Goal: Navigation & Orientation: Go to known website

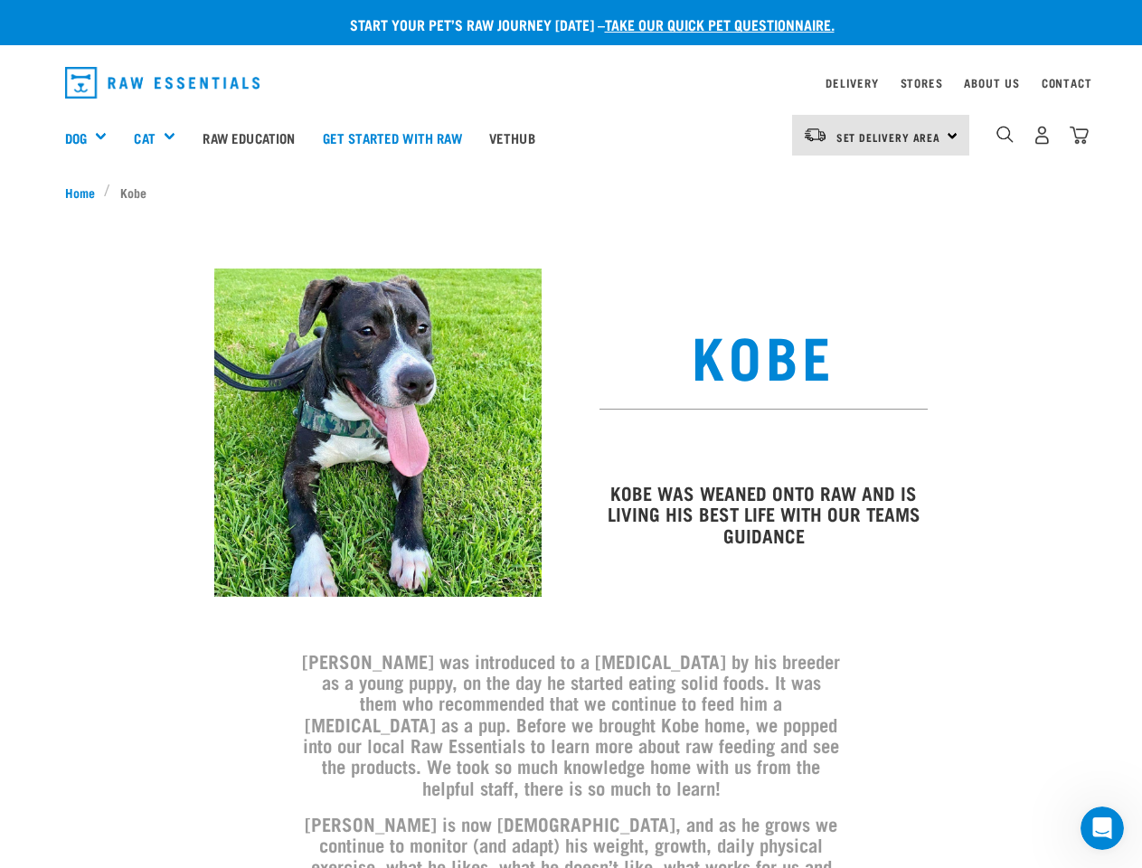
click at [93, 137] on div "Dog" at bounding box center [93, 137] width 56 height 72
click at [163, 137] on div "Cat" at bounding box center [161, 137] width 55 height 72
click at [881, 135] on span "Set Delivery Area" at bounding box center [889, 137] width 105 height 6
click at [1005, 135] on img "dropdown navigation" at bounding box center [1005, 134] width 17 height 17
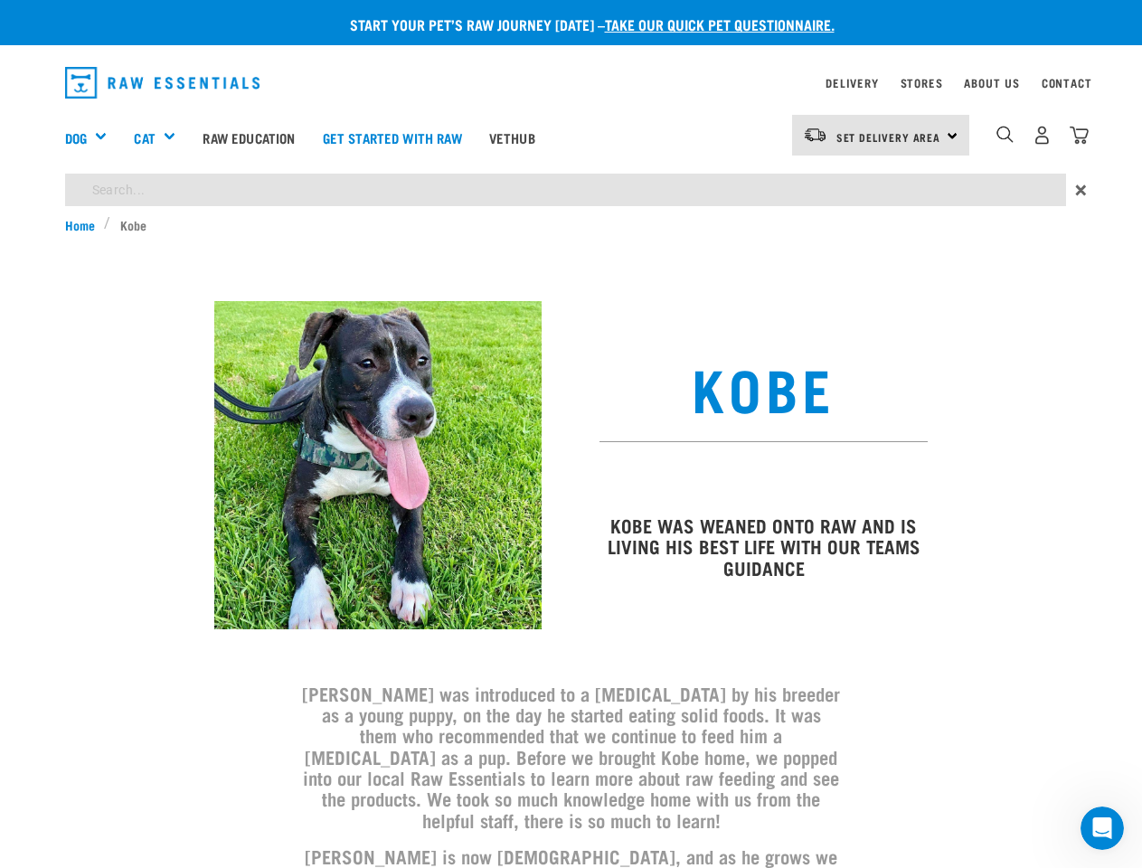
click at [1103, 828] on icon "Open Intercom Messenger" at bounding box center [1103, 829] width 30 height 30
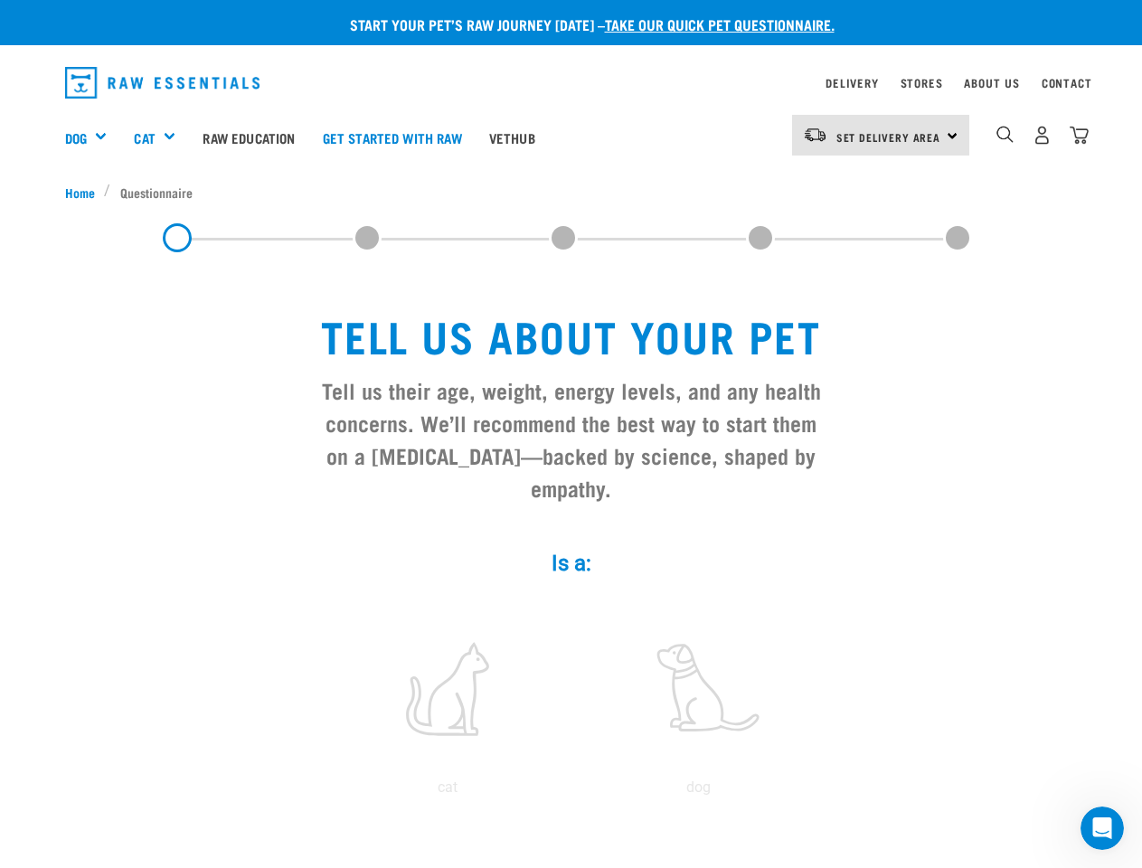
click at [93, 137] on div "Dog" at bounding box center [93, 137] width 56 height 72
click at [163, 137] on div "Cat" at bounding box center [161, 137] width 55 height 72
click at [881, 135] on span "Set Delivery Area" at bounding box center [889, 137] width 105 height 6
click at [1005, 135] on img "dropdown navigation" at bounding box center [1005, 134] width 17 height 17
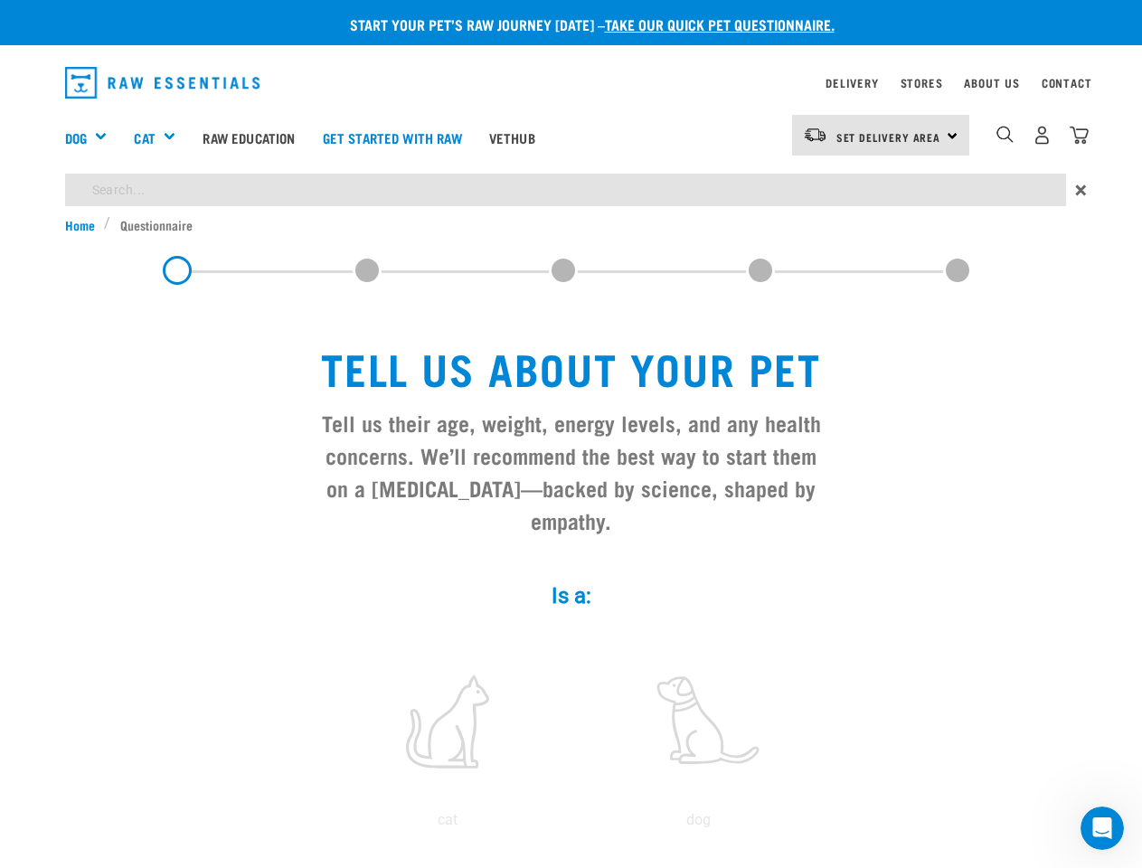
click at [1103, 828] on icon "Open Intercom Messenger" at bounding box center [1103, 829] width 30 height 30
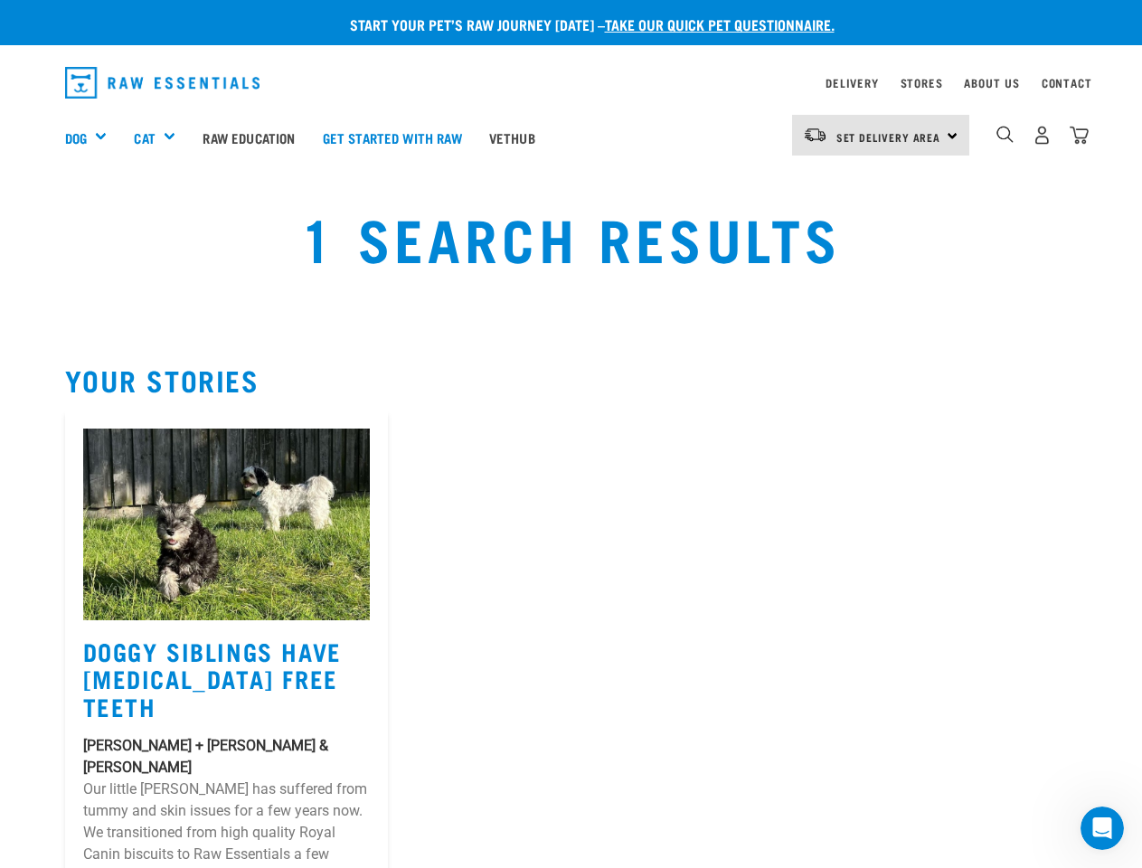
click at [93, 137] on div "Dog" at bounding box center [93, 137] width 56 height 72
click at [163, 137] on div "Cat" at bounding box center [161, 137] width 55 height 72
click at [881, 135] on span "Set Delivery Area" at bounding box center [889, 137] width 105 height 6
click at [1005, 135] on img "dropdown navigation" at bounding box center [1005, 134] width 17 height 17
click at [1103, 828] on icon "Open Intercom Messenger" at bounding box center [1103, 829] width 30 height 30
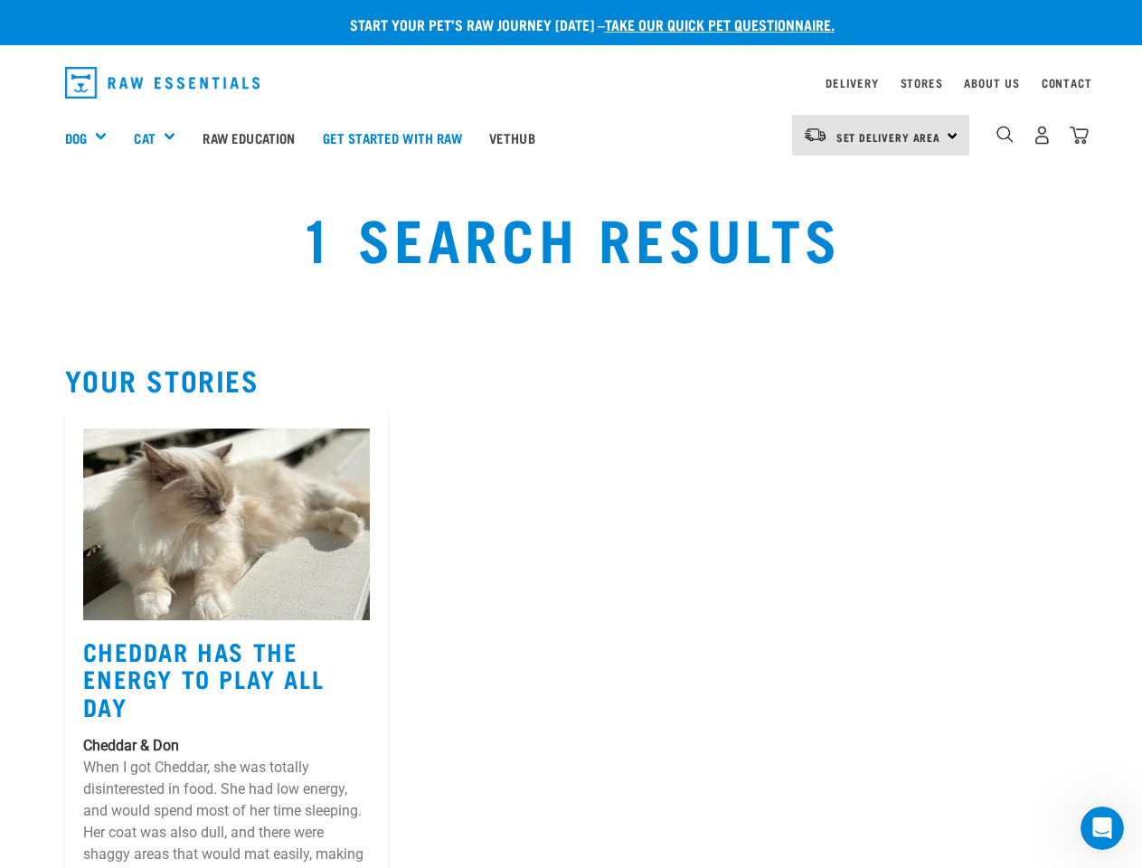
click at [93, 137] on div "Dog" at bounding box center [93, 137] width 56 height 72
click at [163, 137] on div "Cat" at bounding box center [161, 137] width 55 height 72
click at [881, 135] on span "Set Delivery Area" at bounding box center [889, 137] width 105 height 6
click at [1005, 135] on img "dropdown navigation" at bounding box center [1005, 134] width 17 height 17
click at [1103, 828] on icon "Open Intercom Messenger" at bounding box center [1103, 829] width 30 height 30
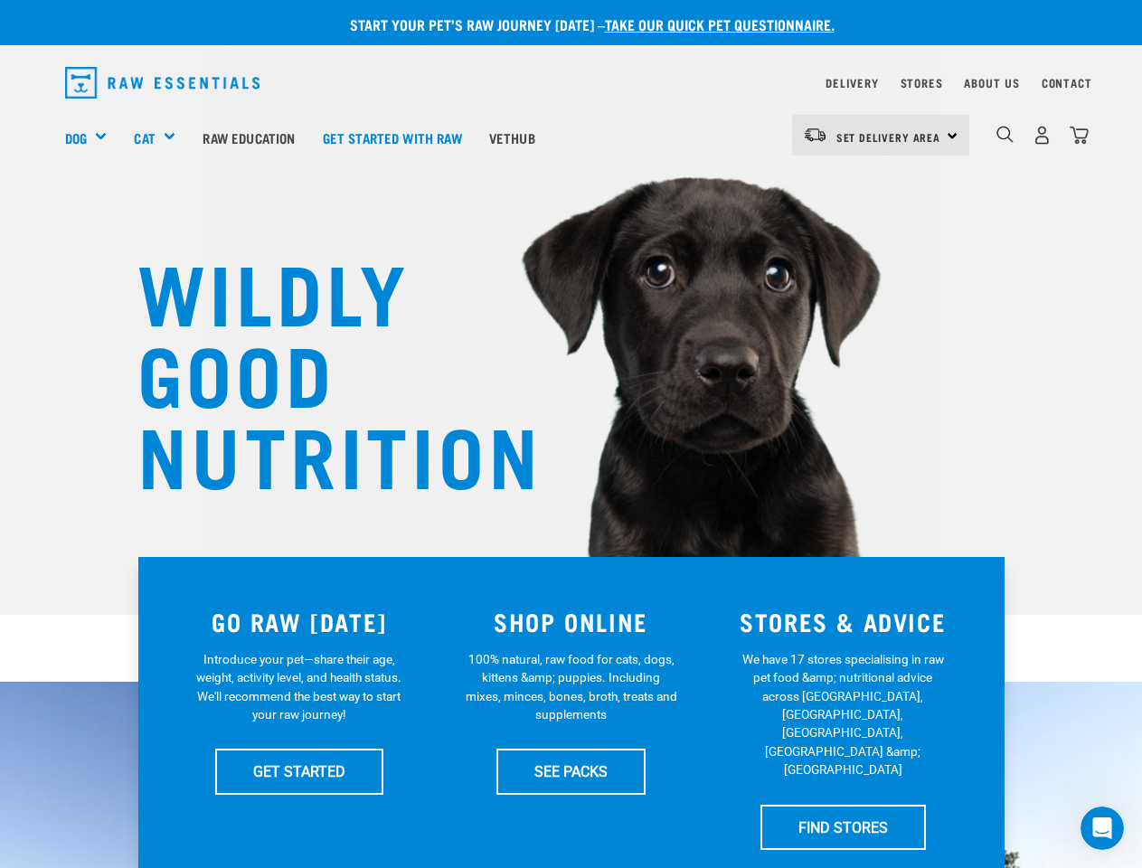
click at [93, 137] on div "Dog" at bounding box center [93, 137] width 56 height 72
click at [163, 137] on div "Cat" at bounding box center [161, 137] width 55 height 72
click at [881, 135] on span "Set Delivery Area" at bounding box center [889, 137] width 105 height 6
click at [1005, 135] on img "dropdown navigation" at bounding box center [1005, 134] width 17 height 17
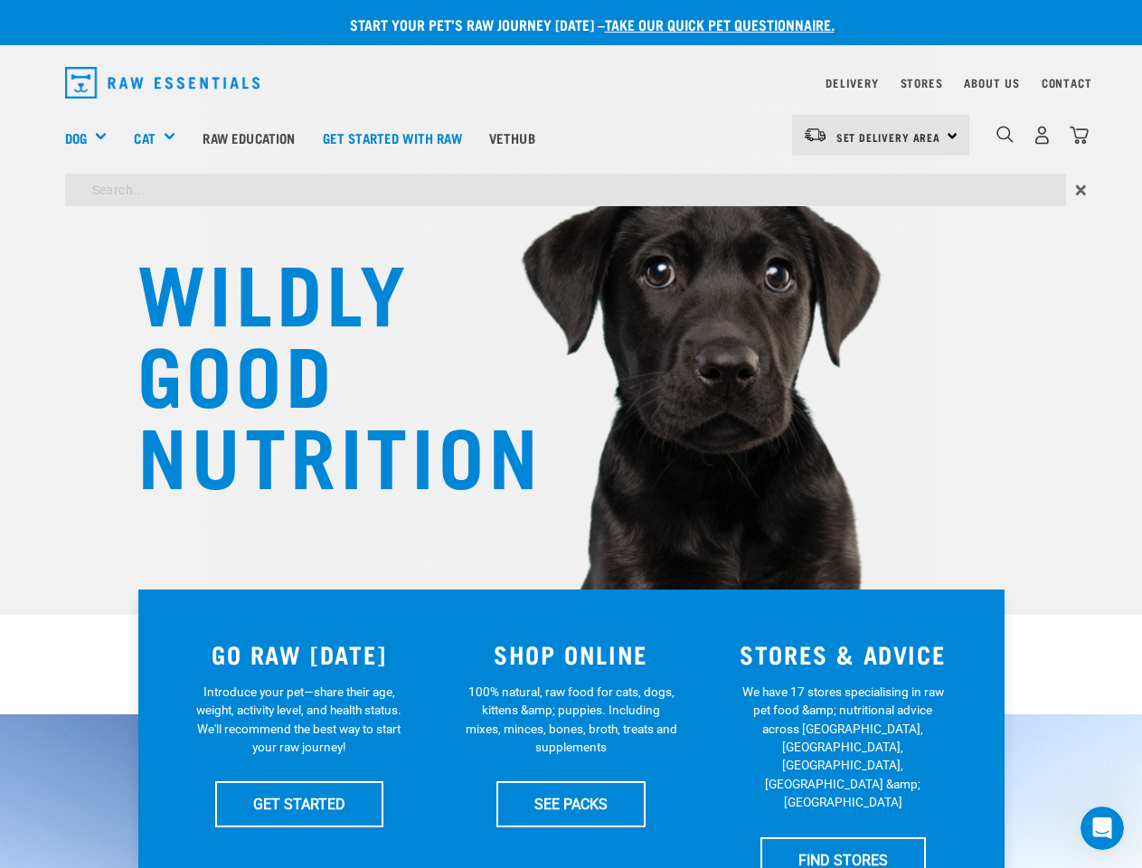
click at [1103, 828] on icon "Open Intercom Messenger" at bounding box center [1103, 829] width 30 height 30
